Goal: Transaction & Acquisition: Purchase product/service

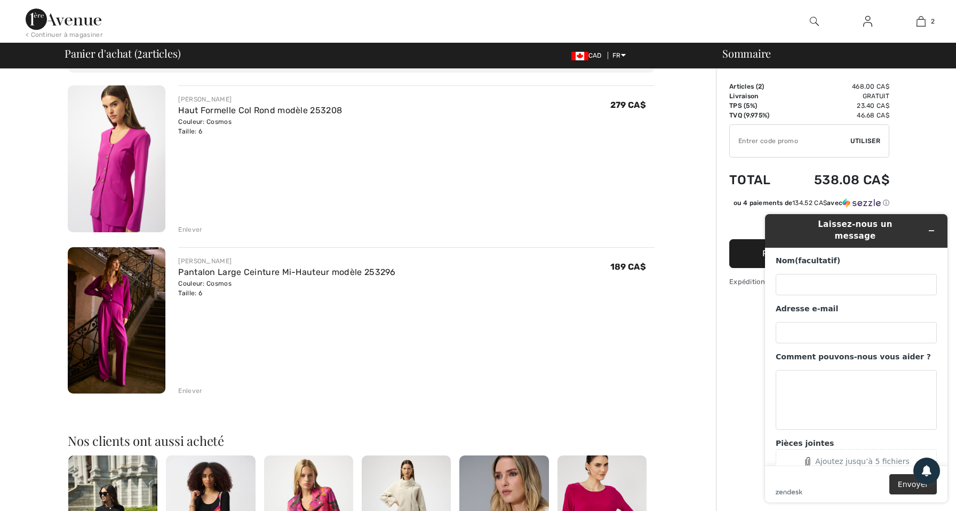
click at [485, 341] on div "JOSEPH RIBKOFF Pantalon Large Ceinture Mi-Hauteur modèle 253296 Couleur: Cosmos…" at bounding box center [416, 321] width 477 height 149
click at [484, 343] on div "JOSEPH RIBKOFF Pantalon Large Ceinture Mi-Hauteur modèle 253296 Couleur: Cosmos…" at bounding box center [416, 321] width 477 height 149
click at [489, 344] on div "JOSEPH RIBKOFF Pantalon Large Ceinture Mi-Hauteur modèle 253296 Couleur: Cosmos…" at bounding box center [416, 321] width 477 height 149
click at [692, 416] on div "Vous n'êtes qu'à 0.00 CA$ de la LIVRAISON GRATUITE! Continuer à magasiner > Fél…" at bounding box center [361, 428] width 710 height 861
click at [930, 227] on icon "Réduire le widget" at bounding box center [931, 230] width 7 height 7
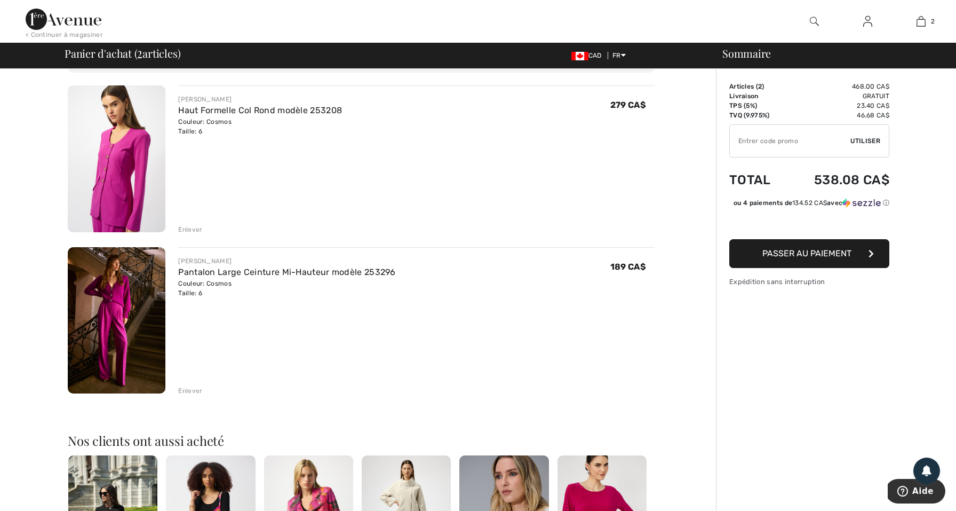
click at [836, 258] on span "Passer au paiement" at bounding box center [807, 253] width 89 height 10
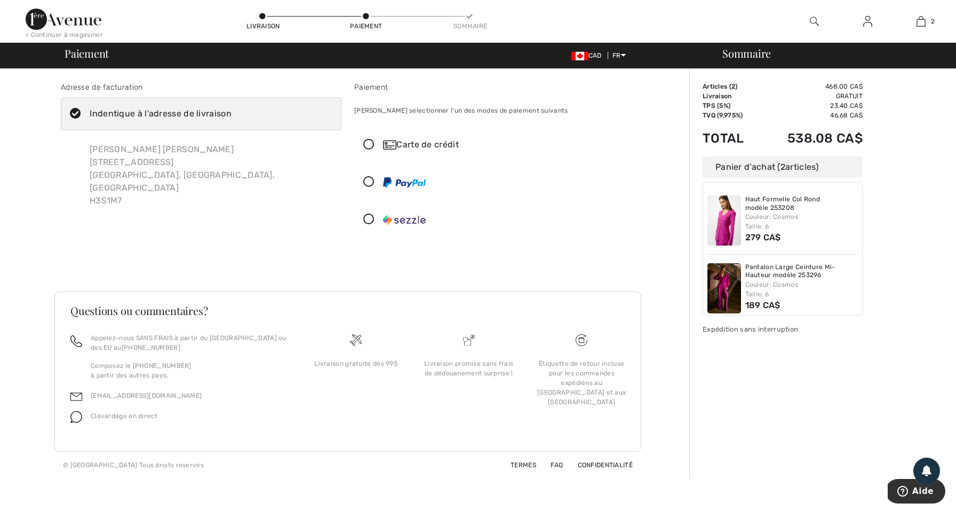
click at [370, 147] on icon at bounding box center [369, 144] width 28 height 11
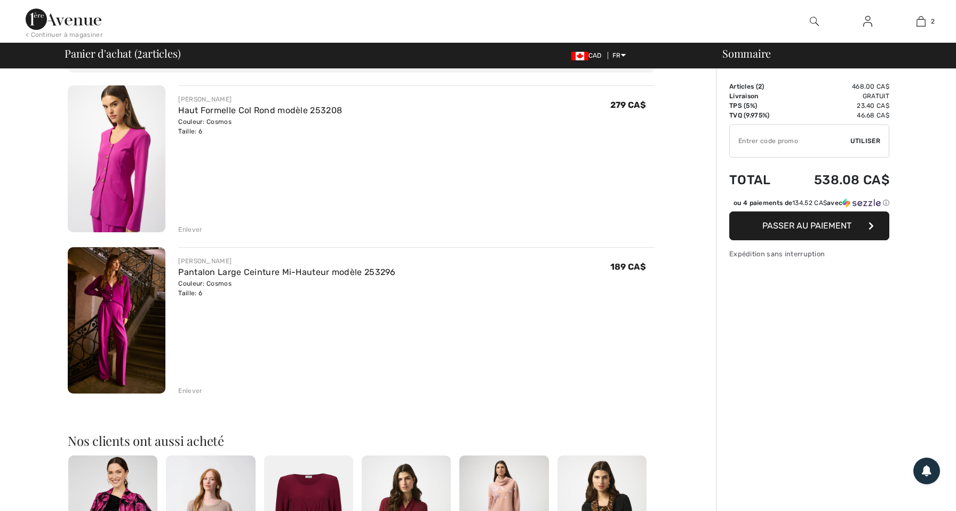
scroll to position [71, 0]
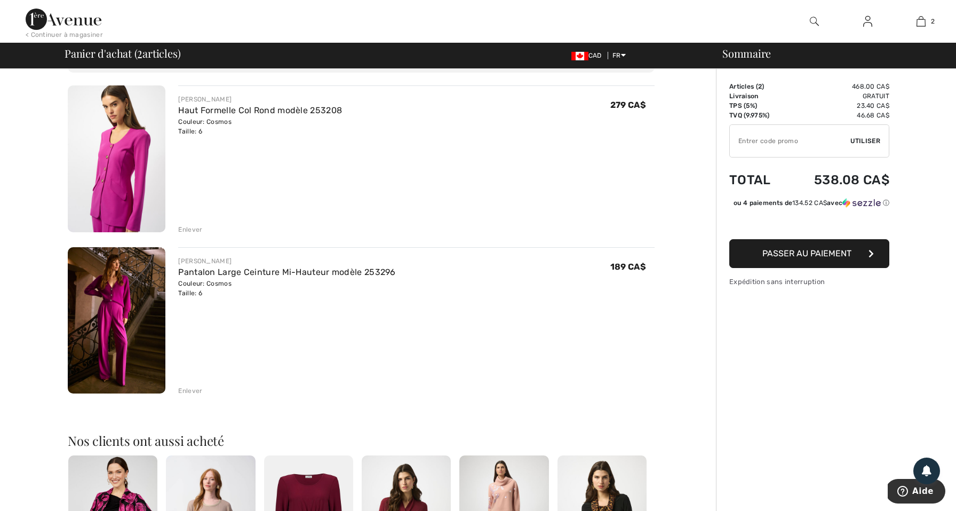
click at [812, 258] on span "Passer au paiement" at bounding box center [807, 253] width 89 height 10
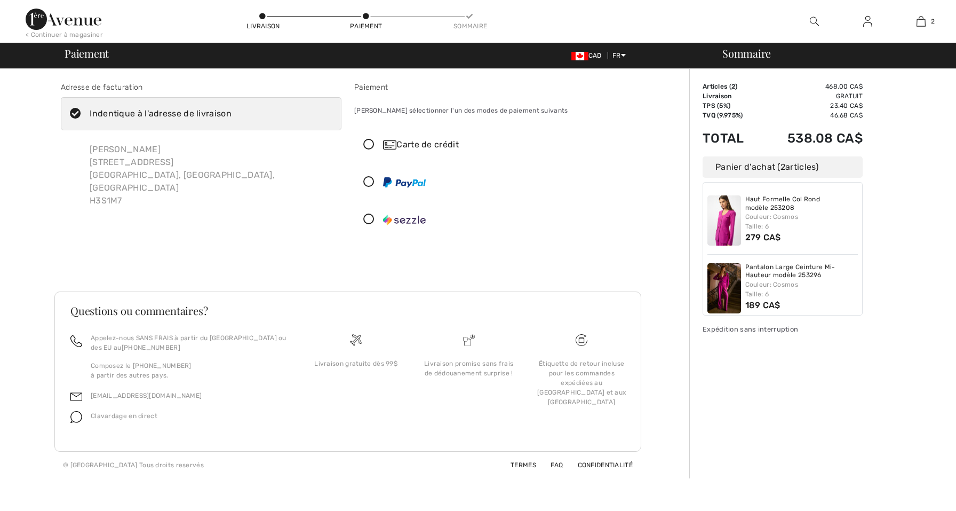
checkbox input "true"
click at [372, 145] on icon at bounding box center [369, 144] width 28 height 11
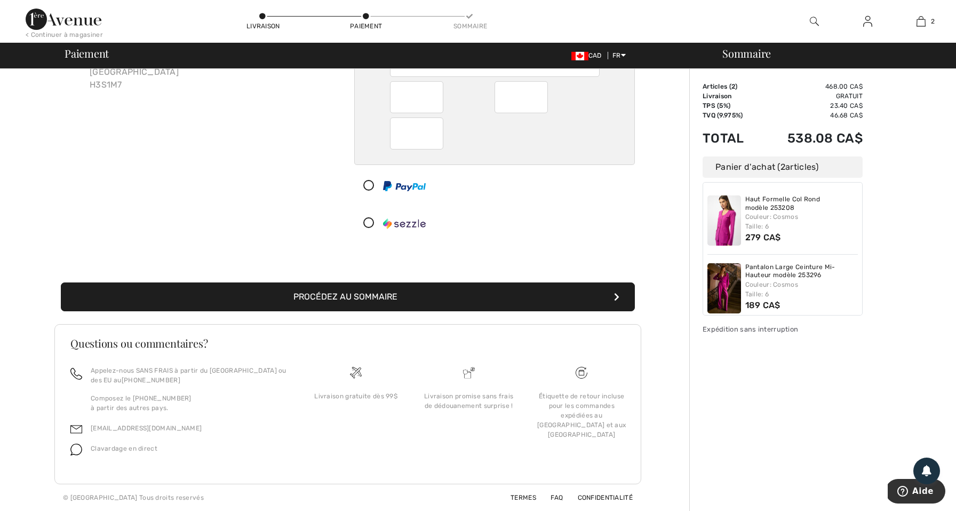
scroll to position [116, 0]
click at [433, 302] on button "Procédez au sommaire" at bounding box center [348, 296] width 574 height 29
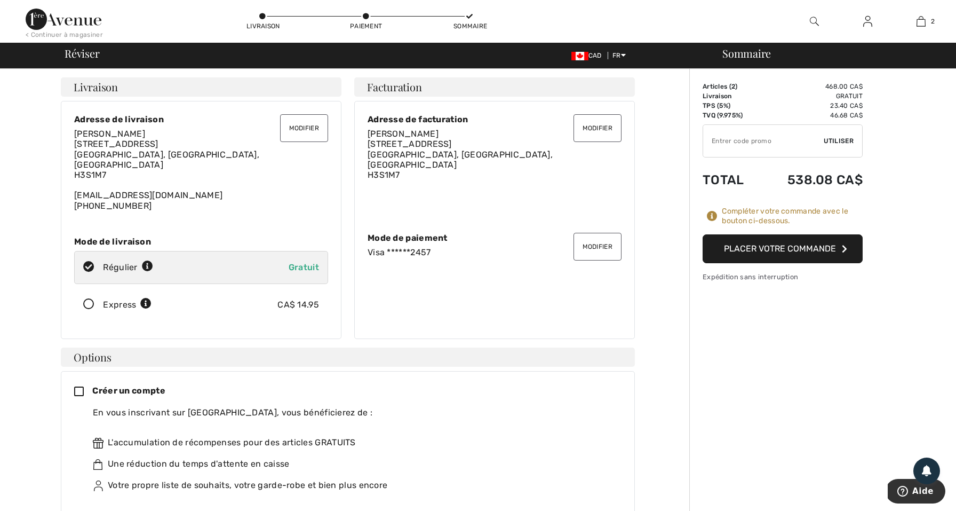
click at [738, 250] on button "Placer votre commande" at bounding box center [783, 248] width 160 height 29
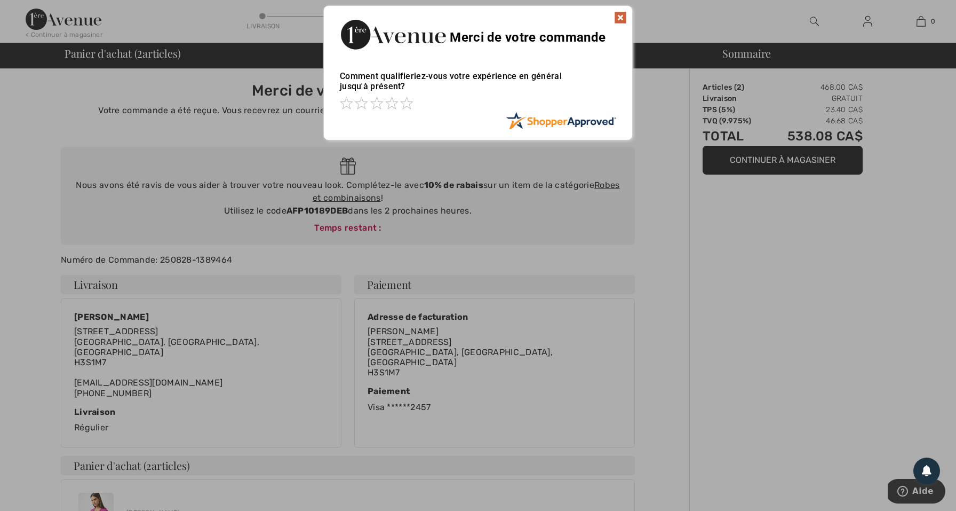
click at [625, 12] on img at bounding box center [620, 17] width 13 height 13
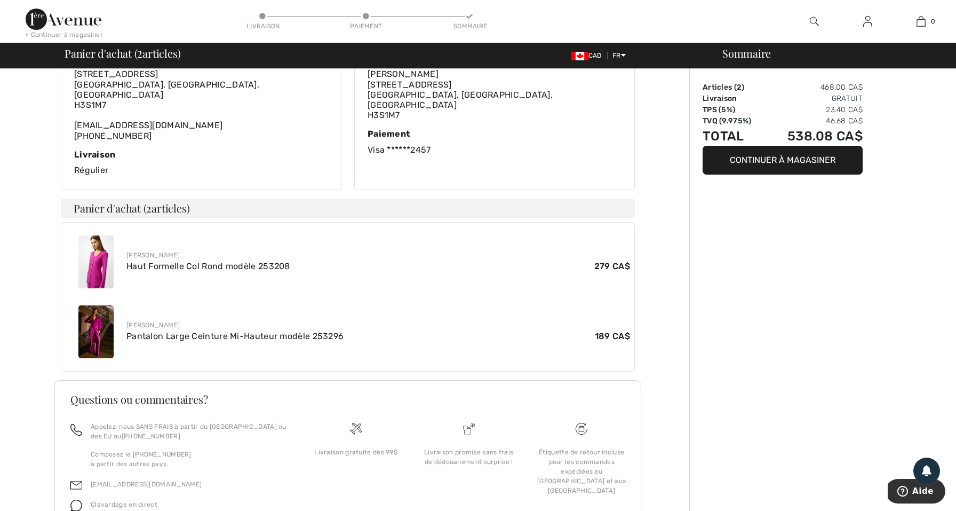
scroll to position [258, 0]
click at [91, 250] on img at bounding box center [95, 261] width 35 height 53
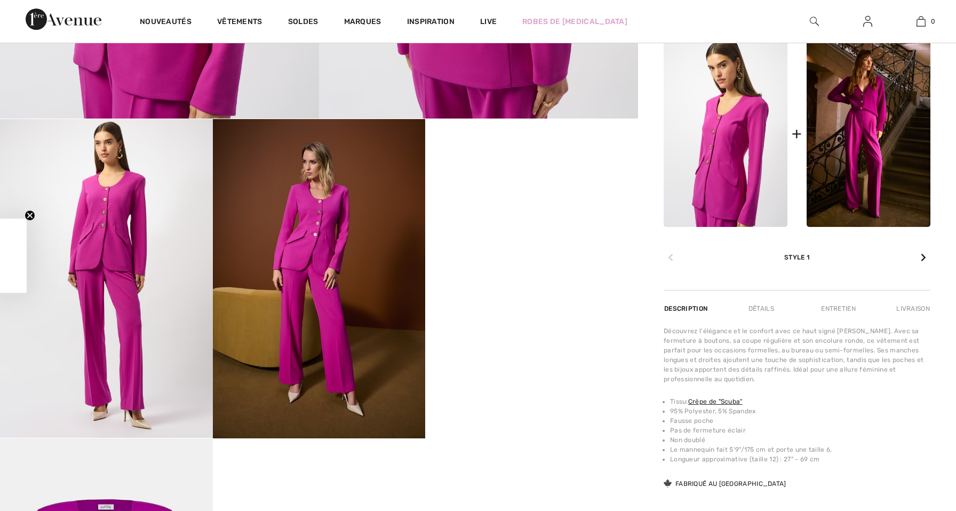
checkbox input "true"
